Goal: Task Accomplishment & Management: Manage account settings

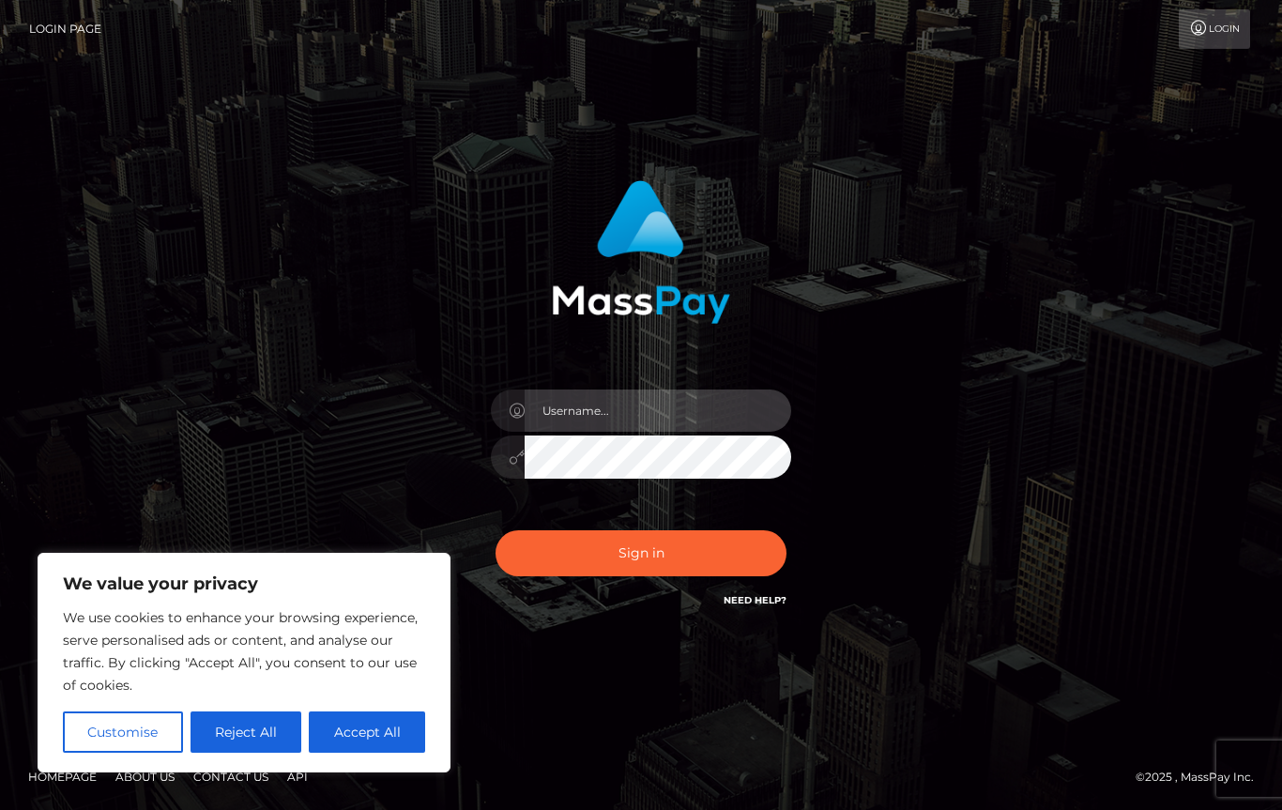
click at [595, 408] on input "text" at bounding box center [658, 410] width 267 height 42
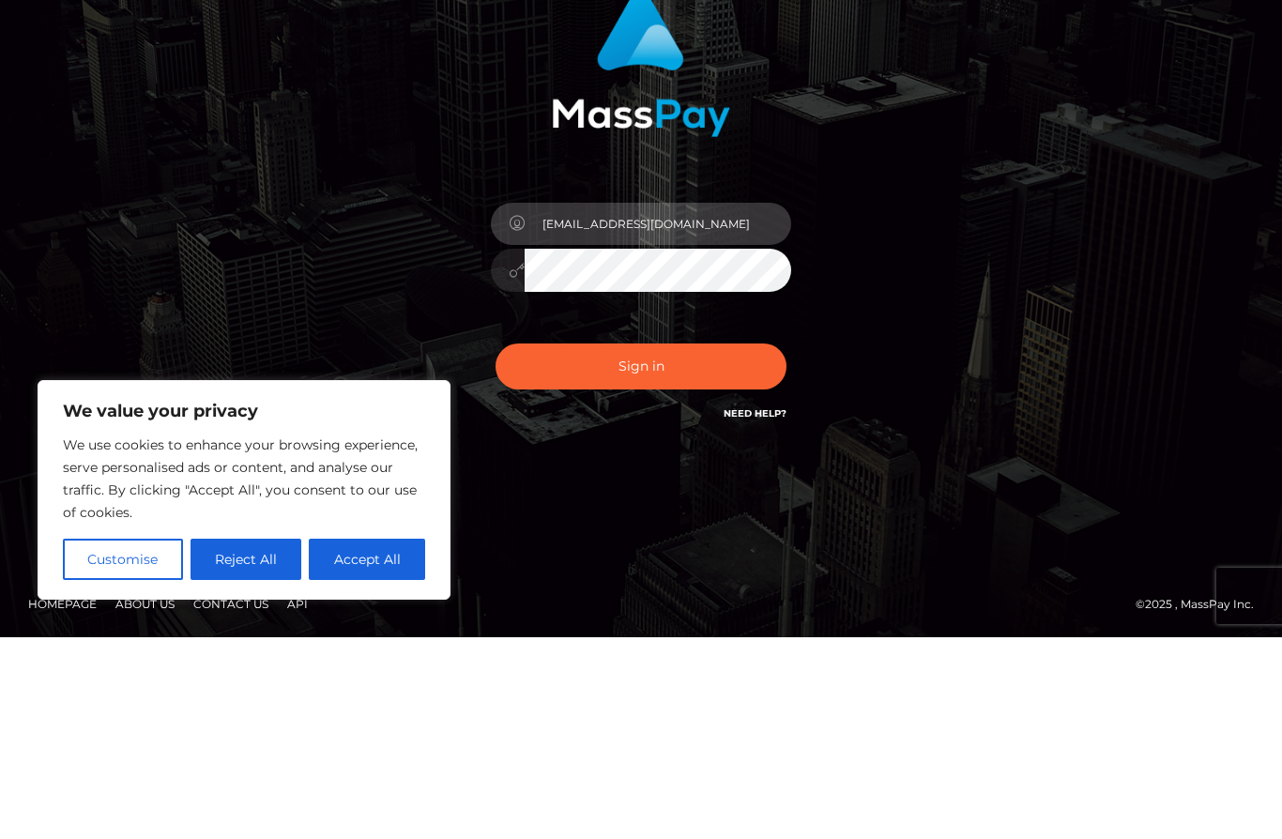
type input "rayc141414@gmail.com"
click at [723, 545] on button "Sign in" at bounding box center [641, 568] width 291 height 46
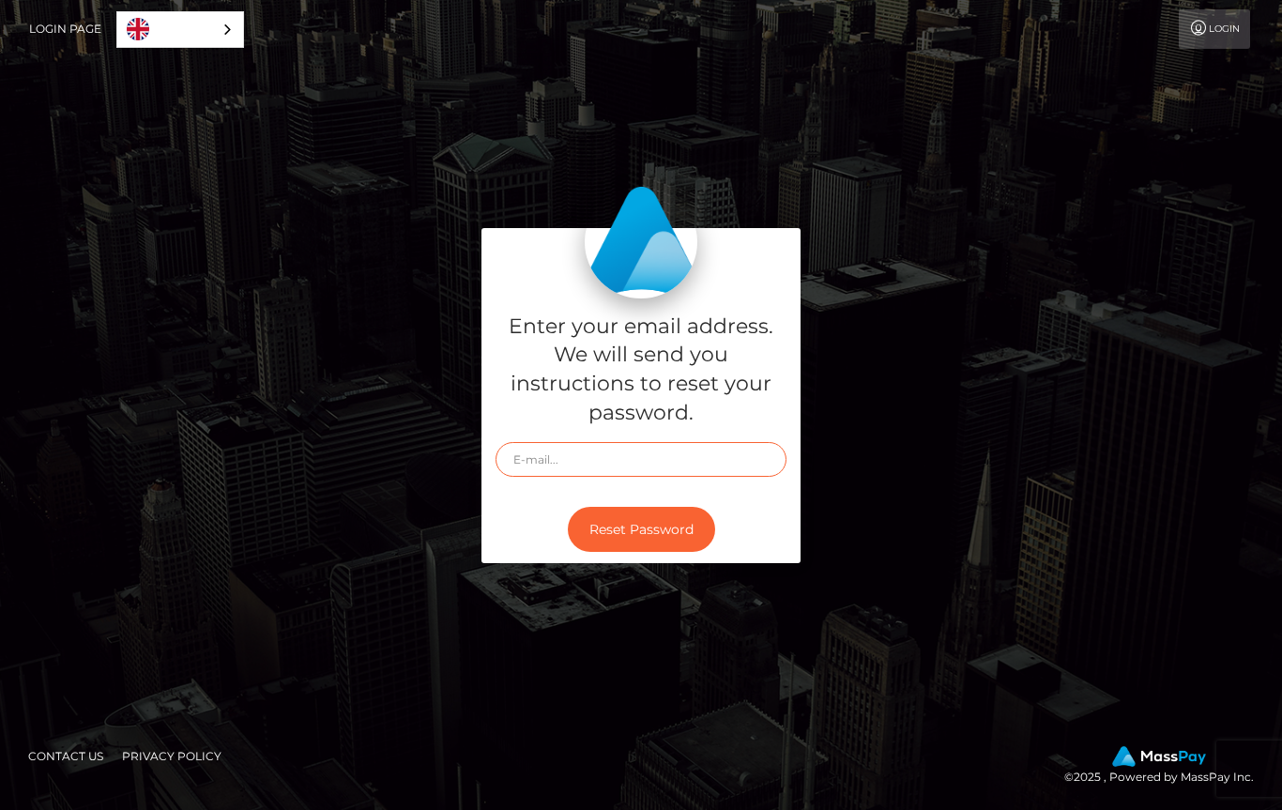
click at [695, 462] on input "text" at bounding box center [641, 459] width 291 height 35
type input "[EMAIL_ADDRESS][DOMAIN_NAME]"
click at [660, 536] on button "Reset Password" at bounding box center [641, 530] width 147 height 46
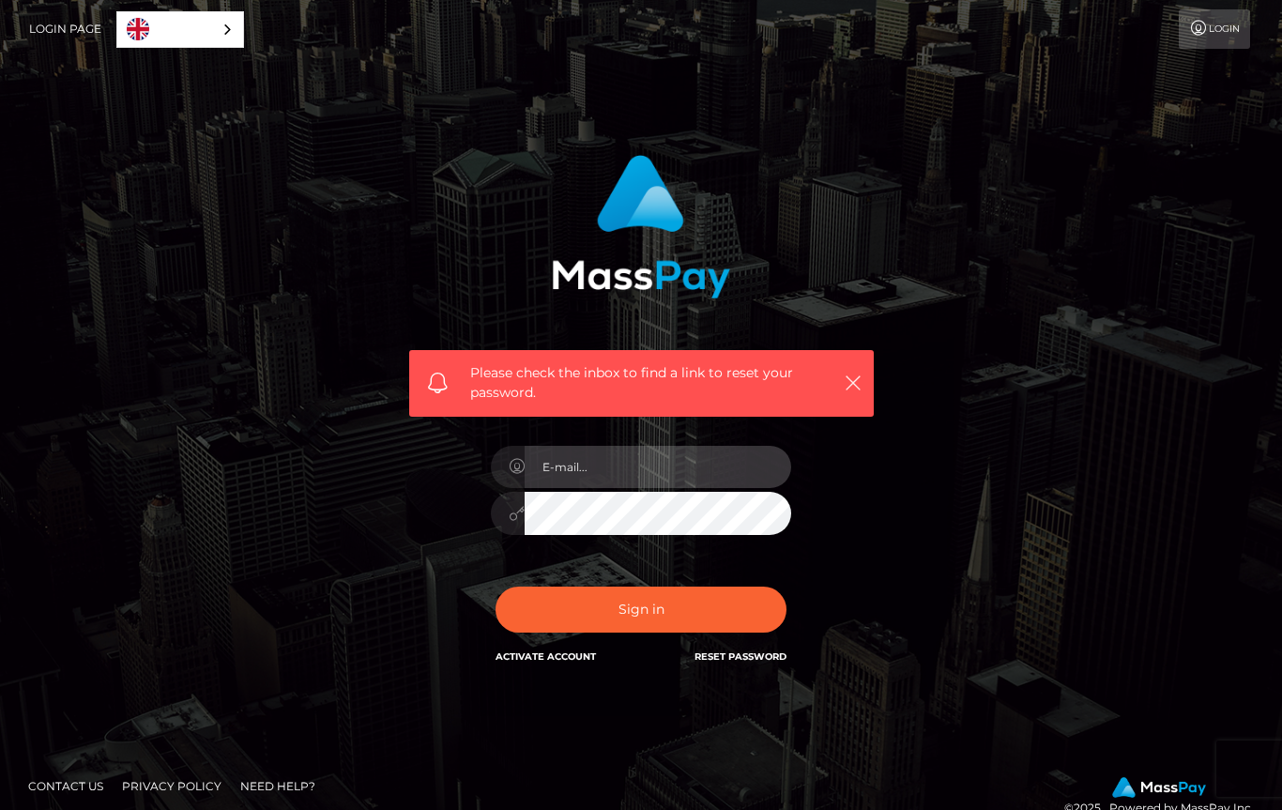
click at [569, 476] on input "email" at bounding box center [658, 467] width 267 height 42
type input "[EMAIL_ADDRESS][DOMAIN_NAME]"
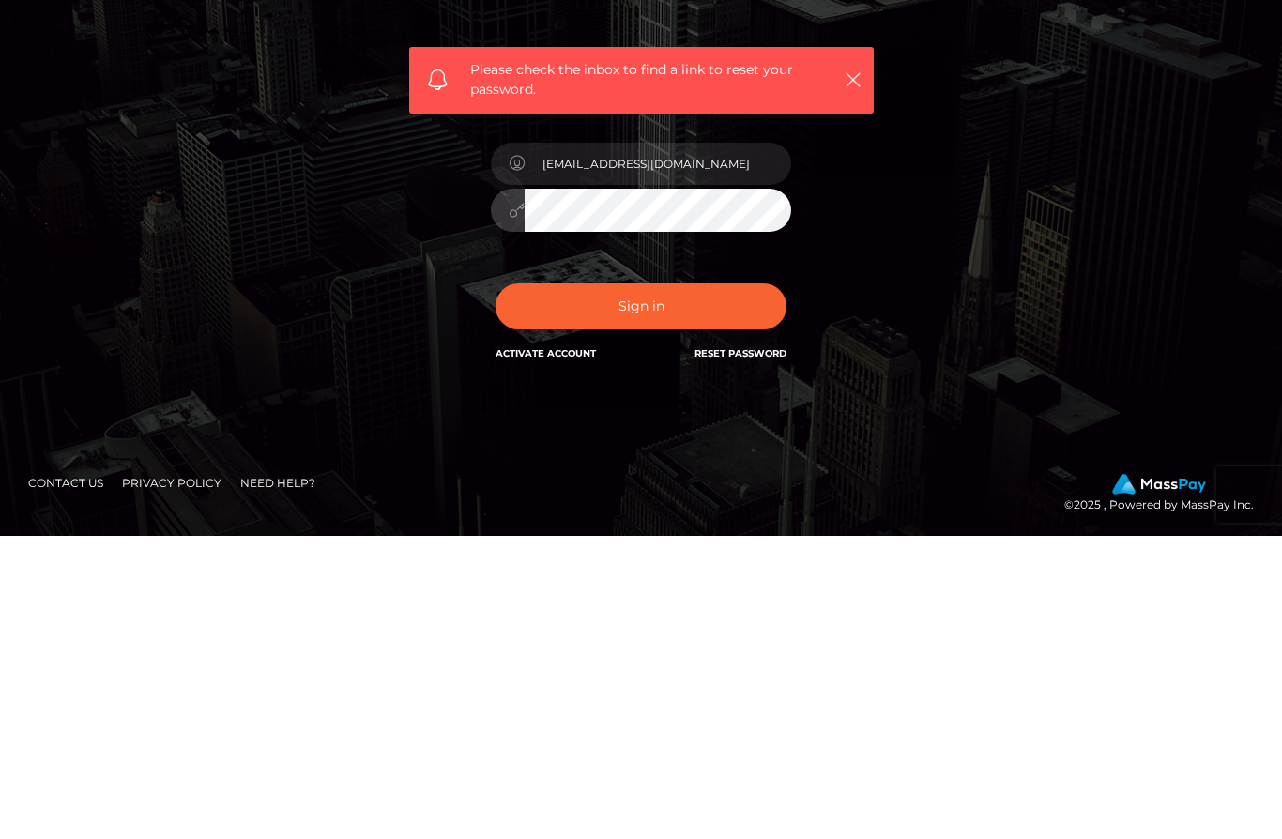
click at [679, 587] on button "Sign in" at bounding box center [641, 610] width 291 height 46
